Goal: Check status

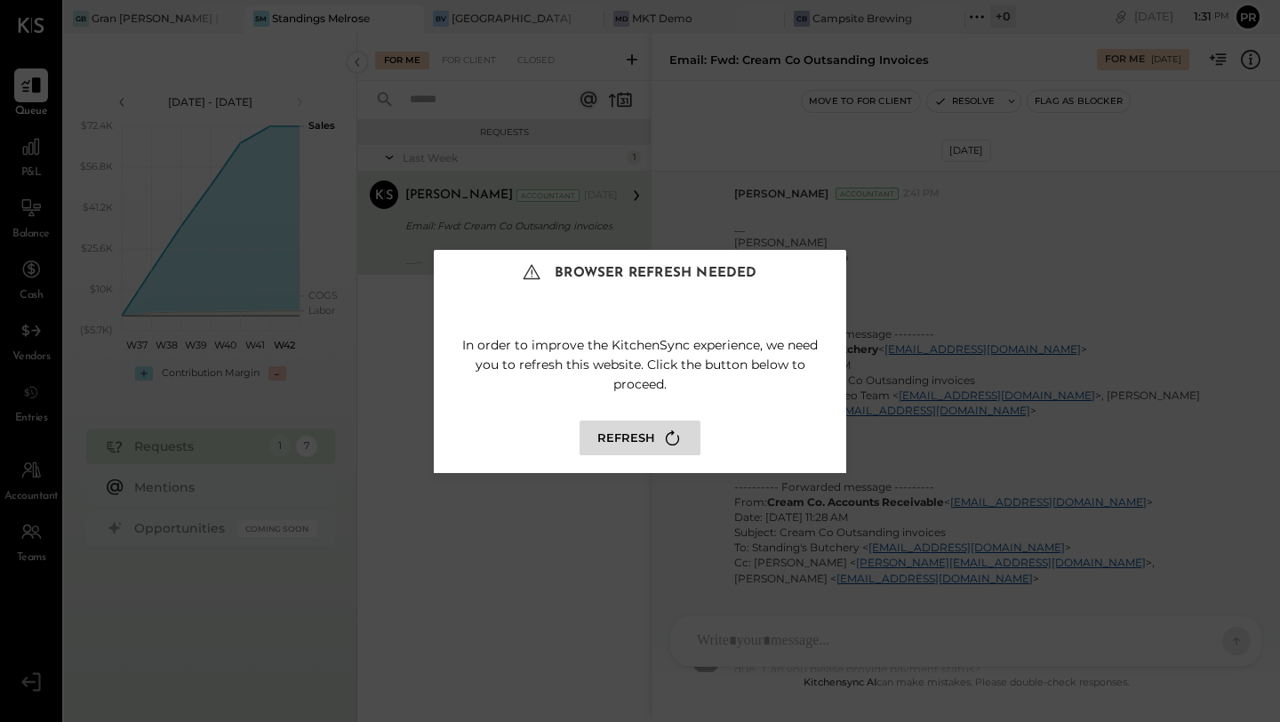
scroll to position [595, 0]
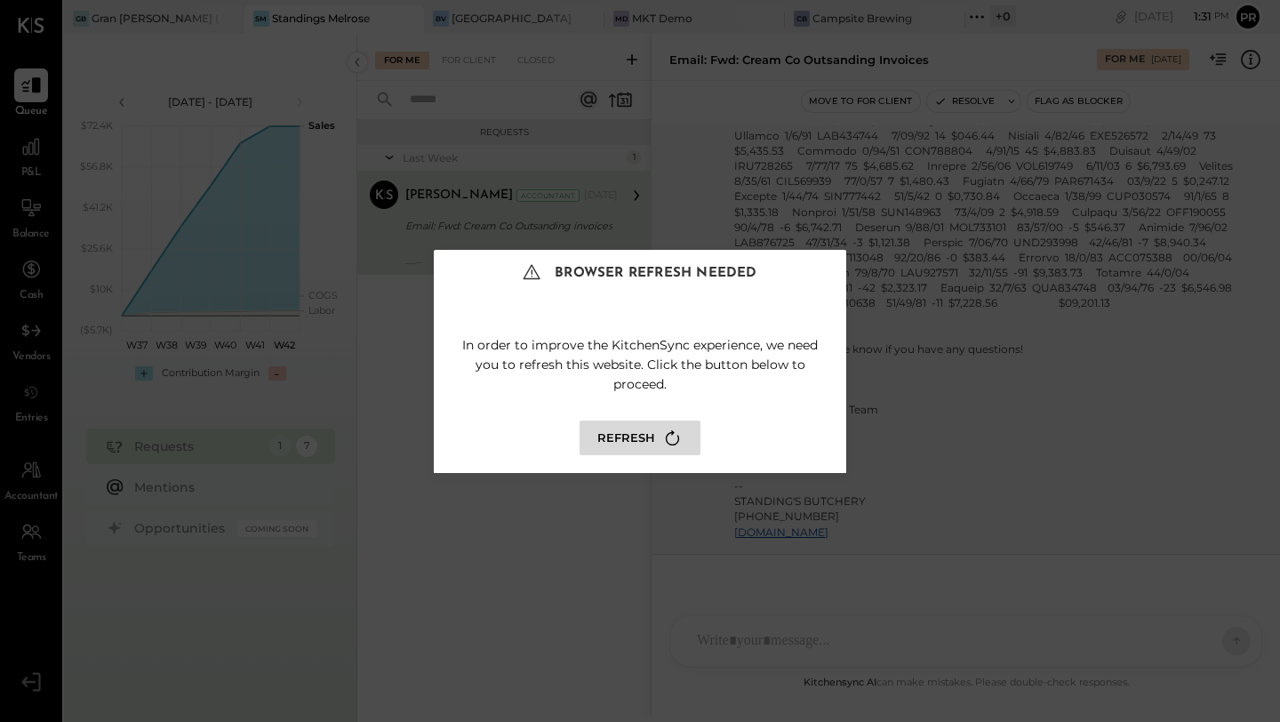
click at [617, 433] on button "Refresh" at bounding box center [640, 438] width 121 height 35
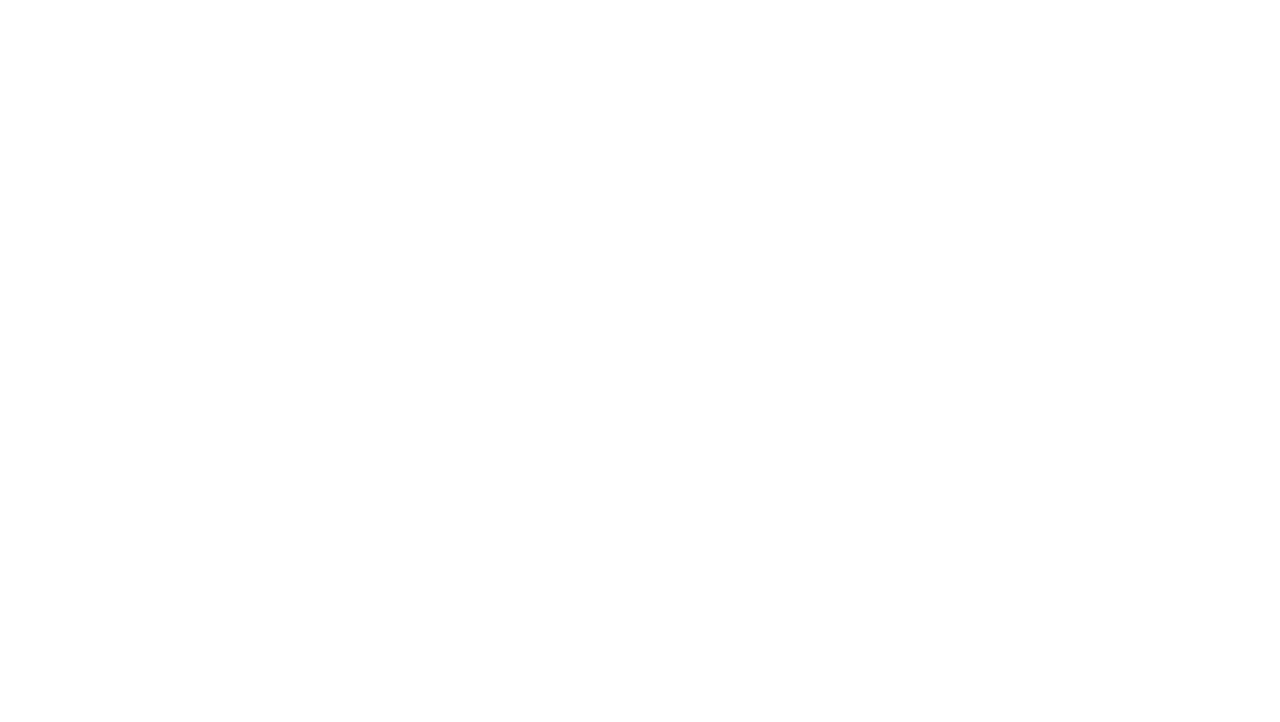
click at [657, 439] on div at bounding box center [640, 361] width 1280 height 722
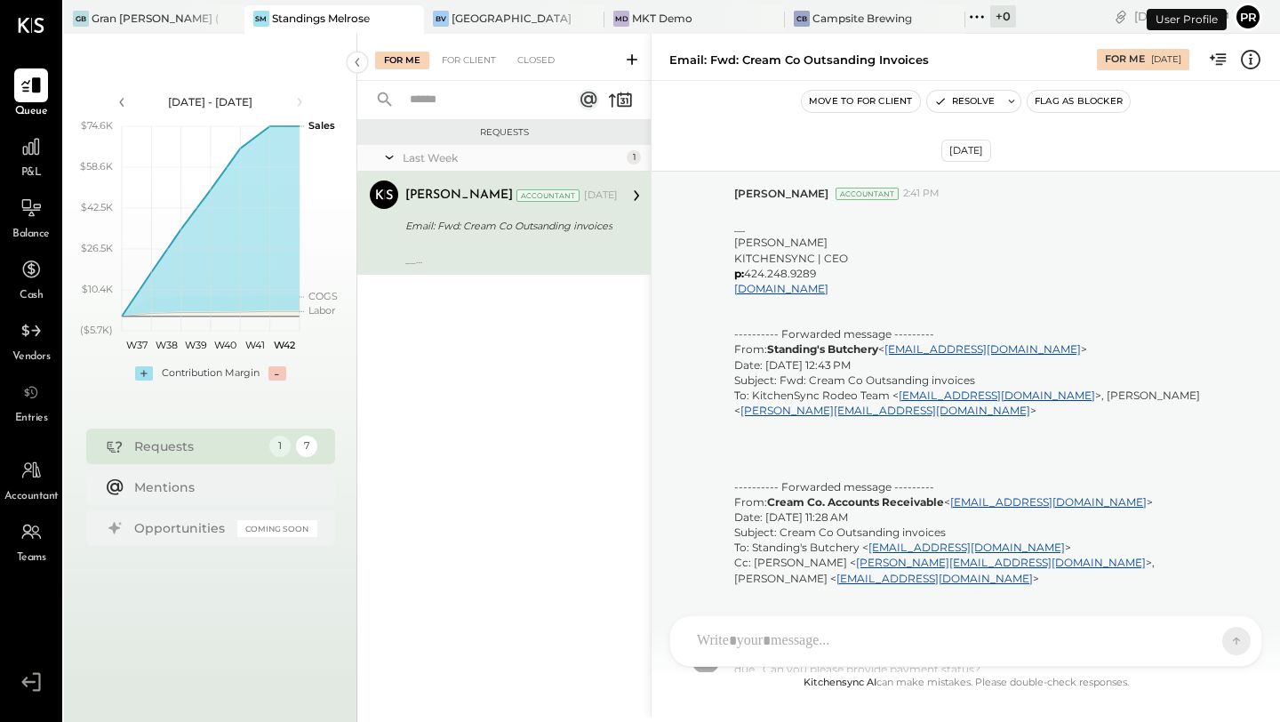
scroll to position [595, 0]
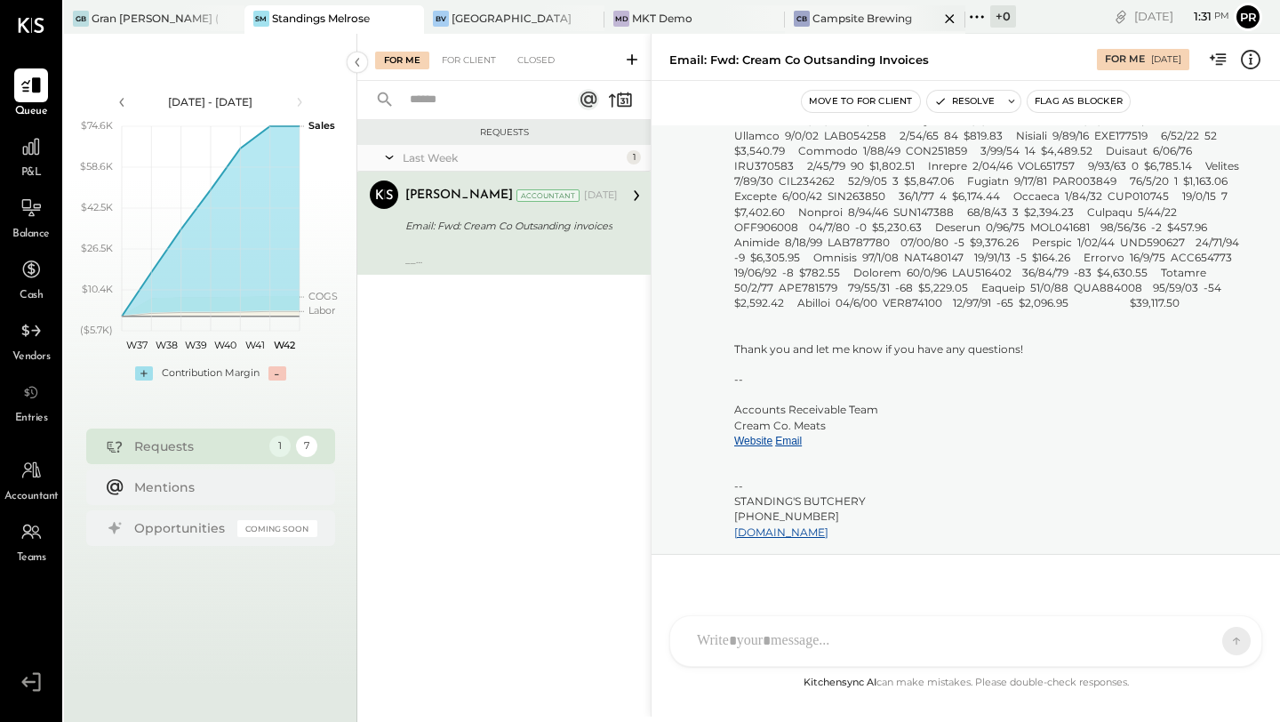
click at [810, 26] on div "CB Campsite Brewing" at bounding box center [875, 19] width 181 height 28
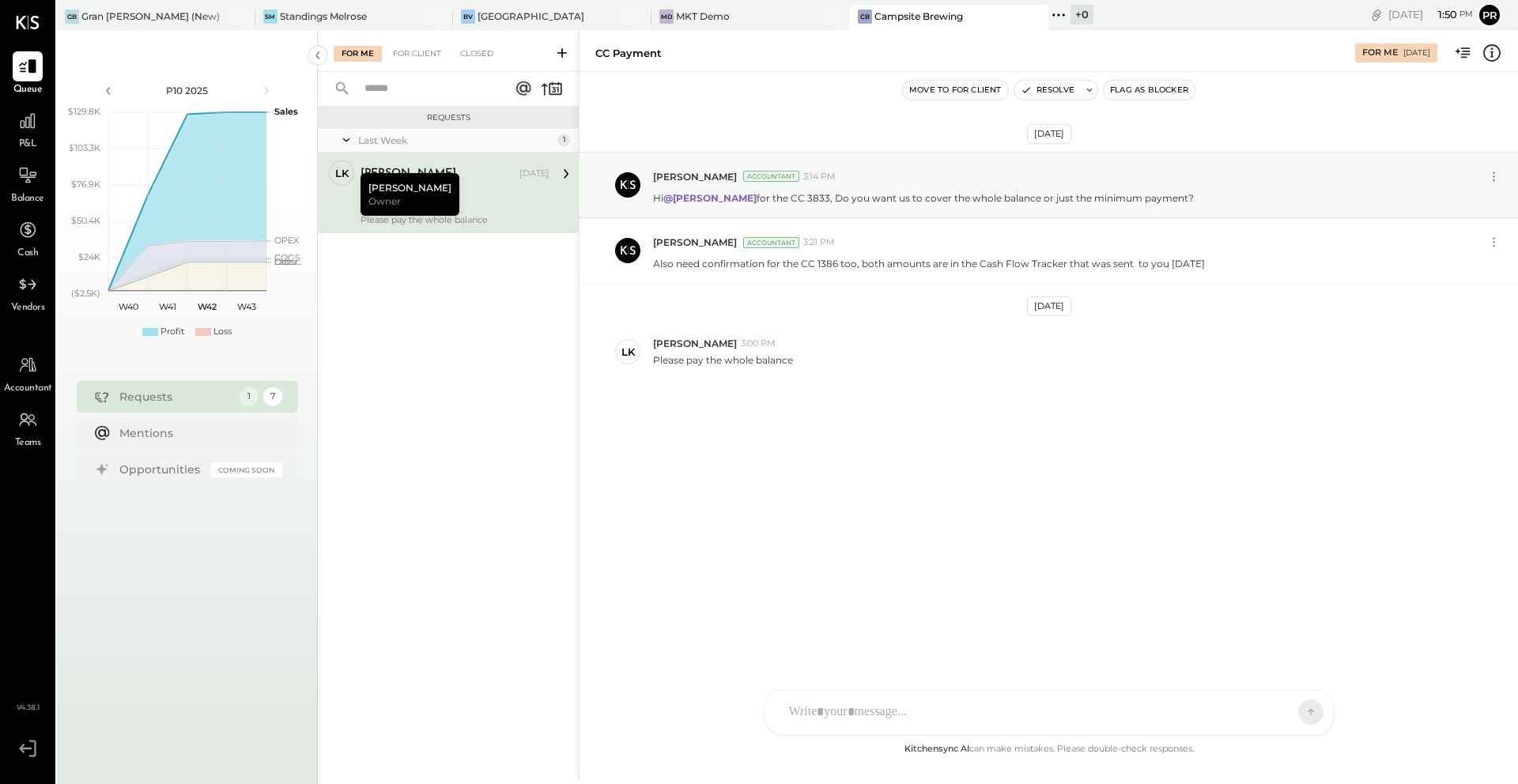
click at [416, 373] on div "Requests Last Week 1 LK Landon Kelley Owner Landon Kelley Oct 10, 2025 CC Payme…" at bounding box center [447, 422] width 261 height 632
click at [539, 402] on div "Requests Last Week 1 LK Landon Kelley Owner Landon Kelley Oct 10, 2025 CC Payme…" at bounding box center [447, 422] width 261 height 632
